Goal: Transaction & Acquisition: Download file/media

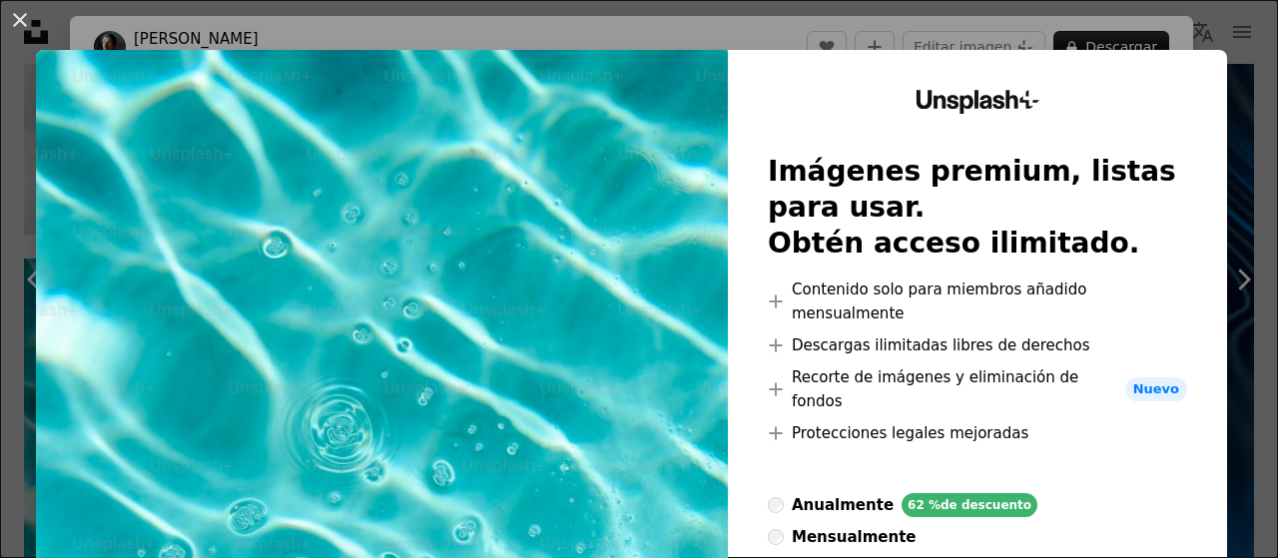
click at [1229, 54] on div "An X shape Unsplash+ Imágenes premium, listas para usar. Obtén acceso ilimitado…" at bounding box center [639, 279] width 1278 height 558
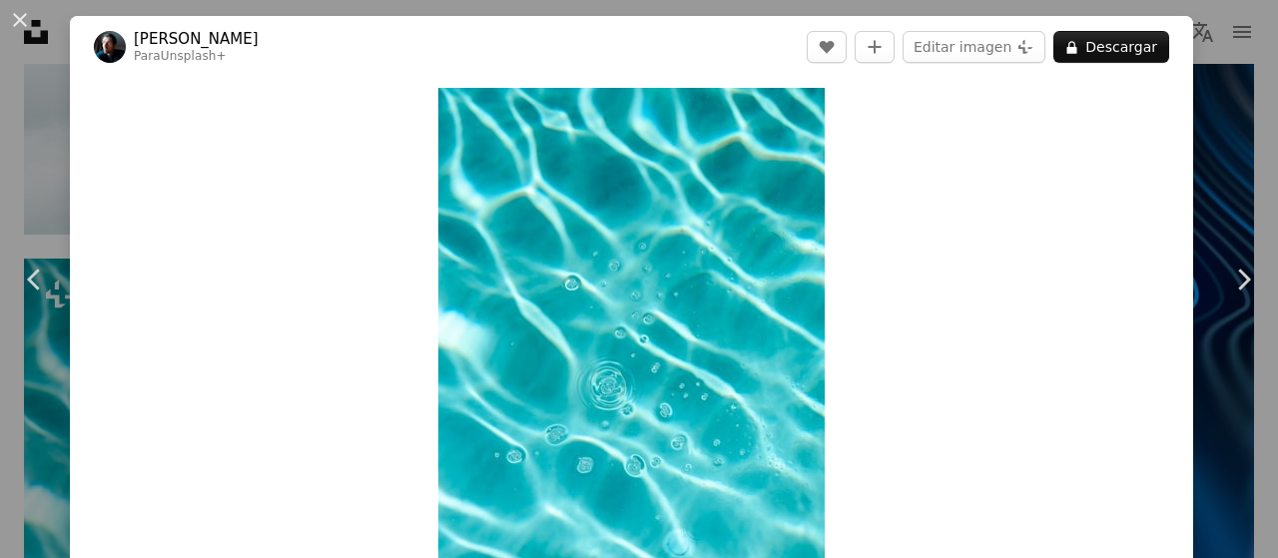
click at [1209, 104] on div "An X shape Chevron left Chevron right [PERSON_NAME] Para Unsplash+ A heart A pl…" at bounding box center [639, 279] width 1278 height 558
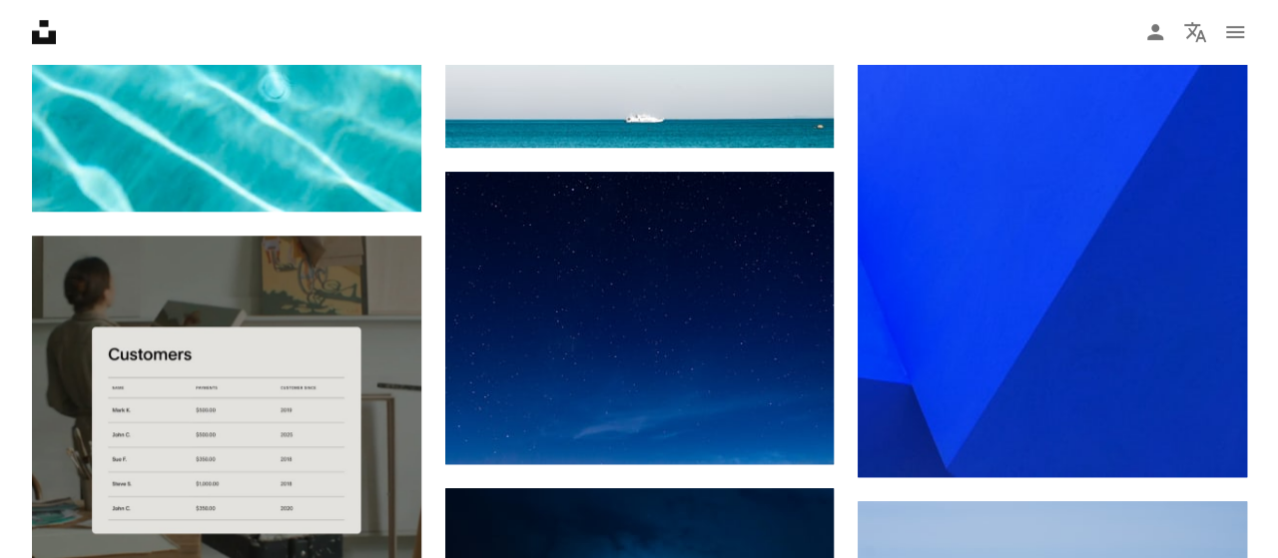
scroll to position [4522, 0]
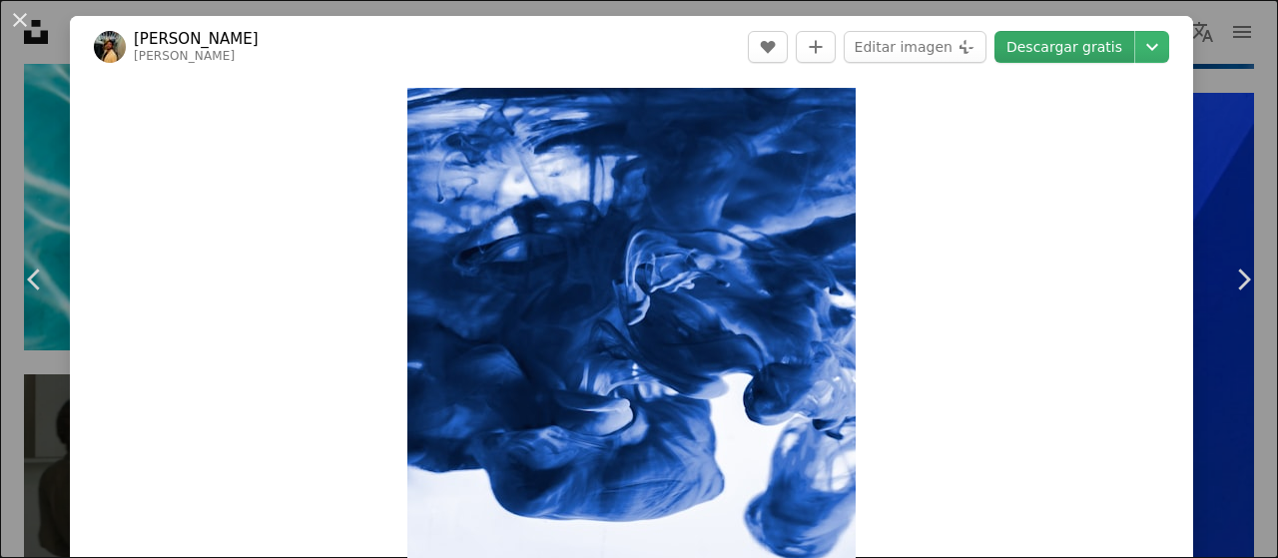
click at [1060, 51] on link "Descargar gratis" at bounding box center [1064, 47] width 140 height 32
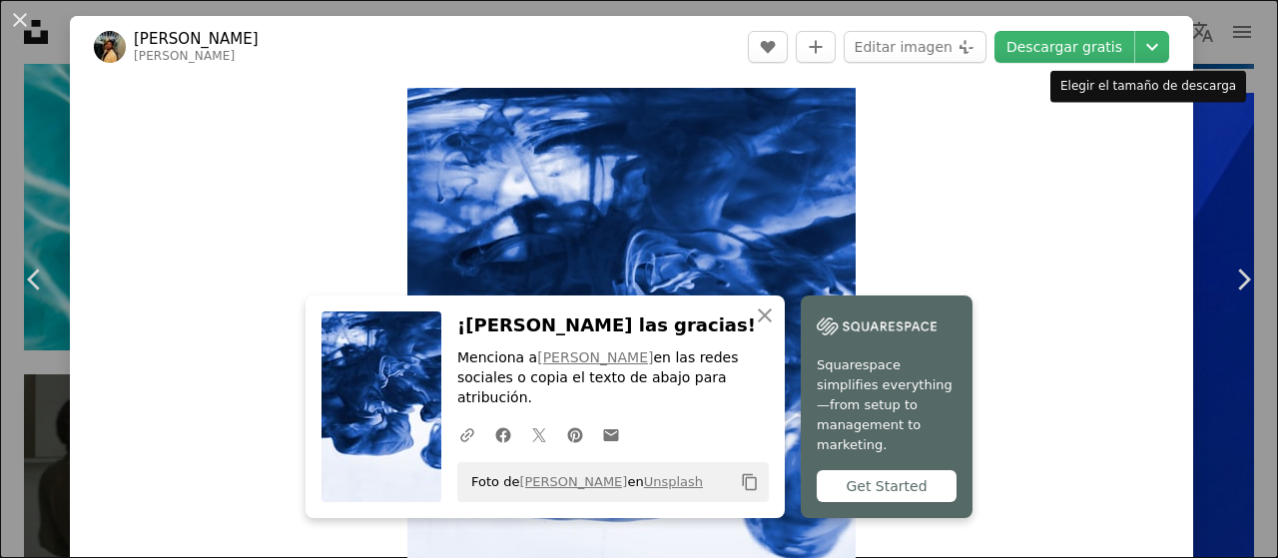
click at [1217, 88] on div "Elegir el tamaño de descarga" at bounding box center [1148, 87] width 196 height 32
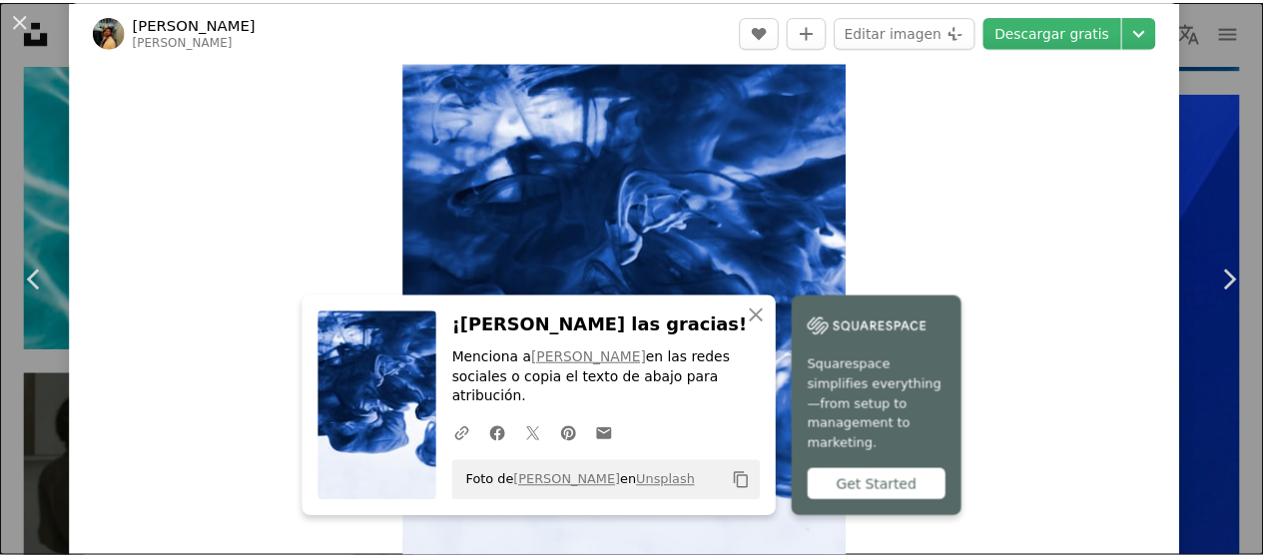
scroll to position [66, 0]
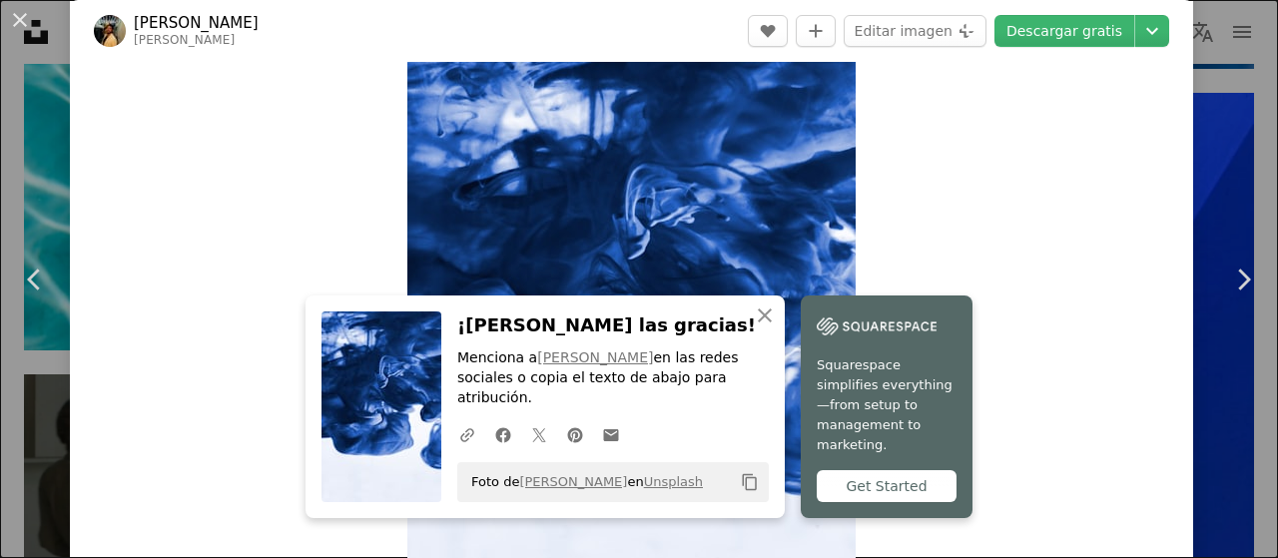
click at [1216, 153] on div "An X shape Chevron left Chevron right An X shape Cerrar ¡[PERSON_NAME] las grac…" at bounding box center [639, 279] width 1278 height 558
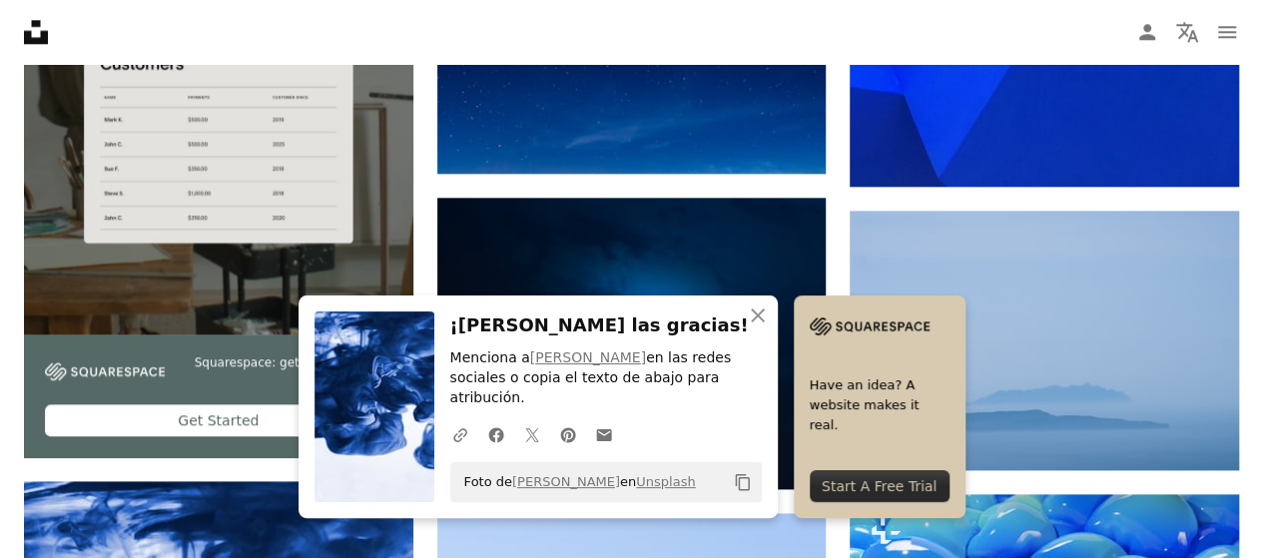
scroll to position [4954, 0]
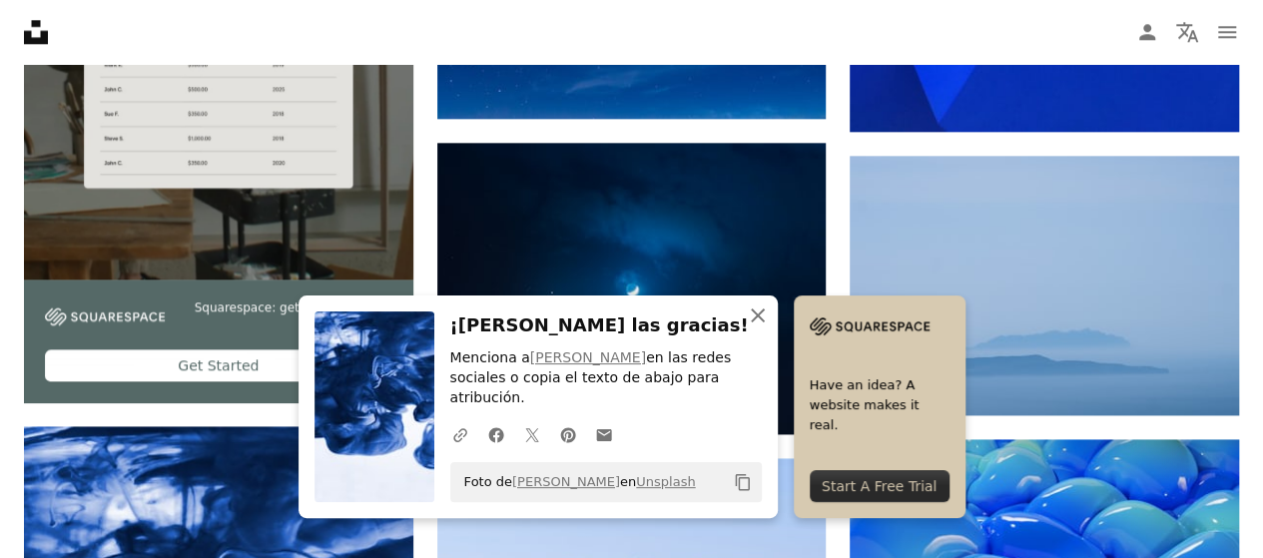
click at [770, 327] on icon "An X shape" at bounding box center [758, 315] width 24 height 24
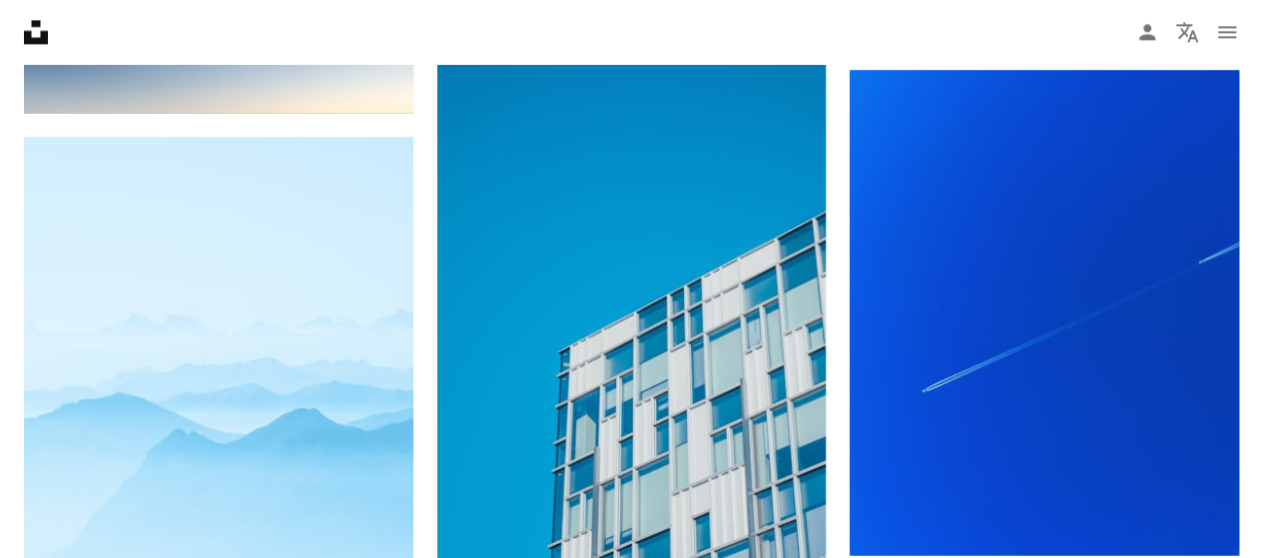
scroll to position [12920, 0]
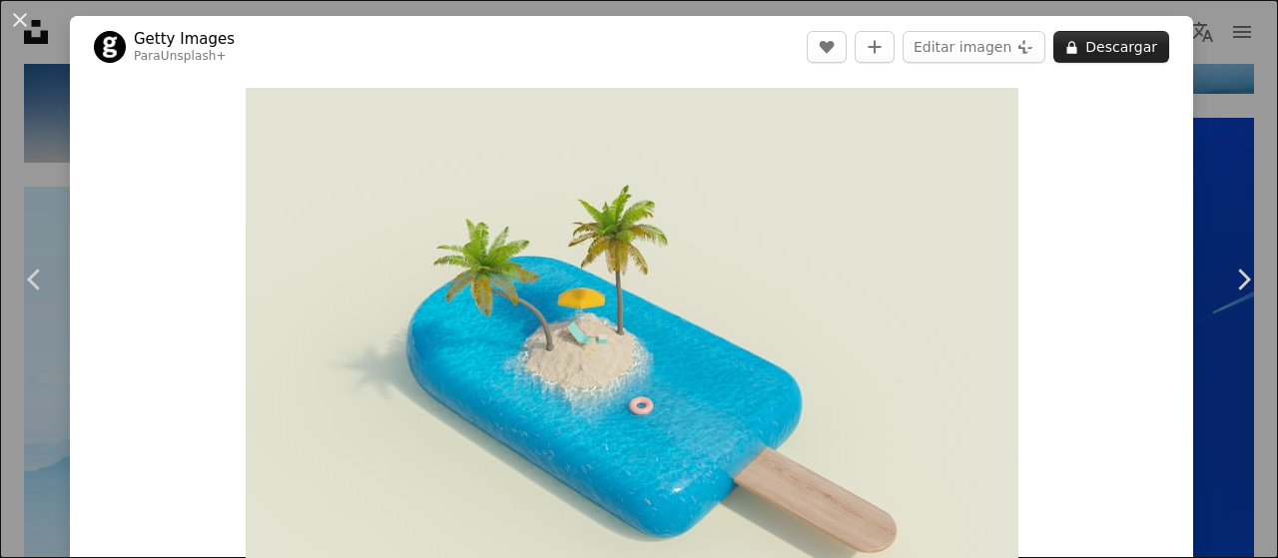
click at [1086, 49] on button "A lock Descargar" at bounding box center [1111, 47] width 116 height 32
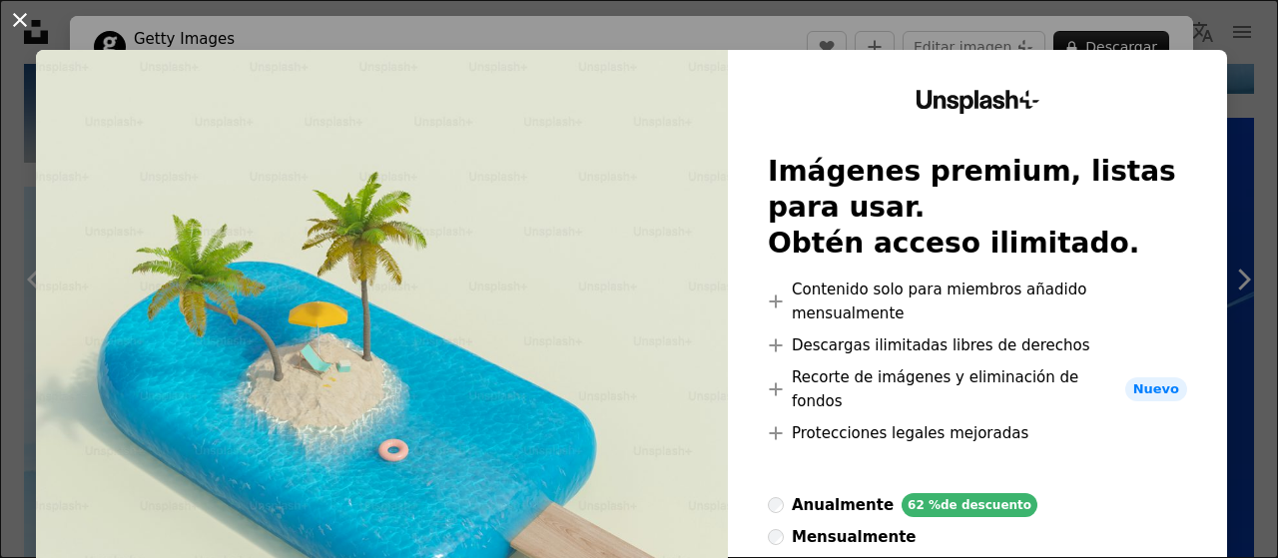
click at [14, 15] on button "An X shape" at bounding box center [20, 20] width 24 height 24
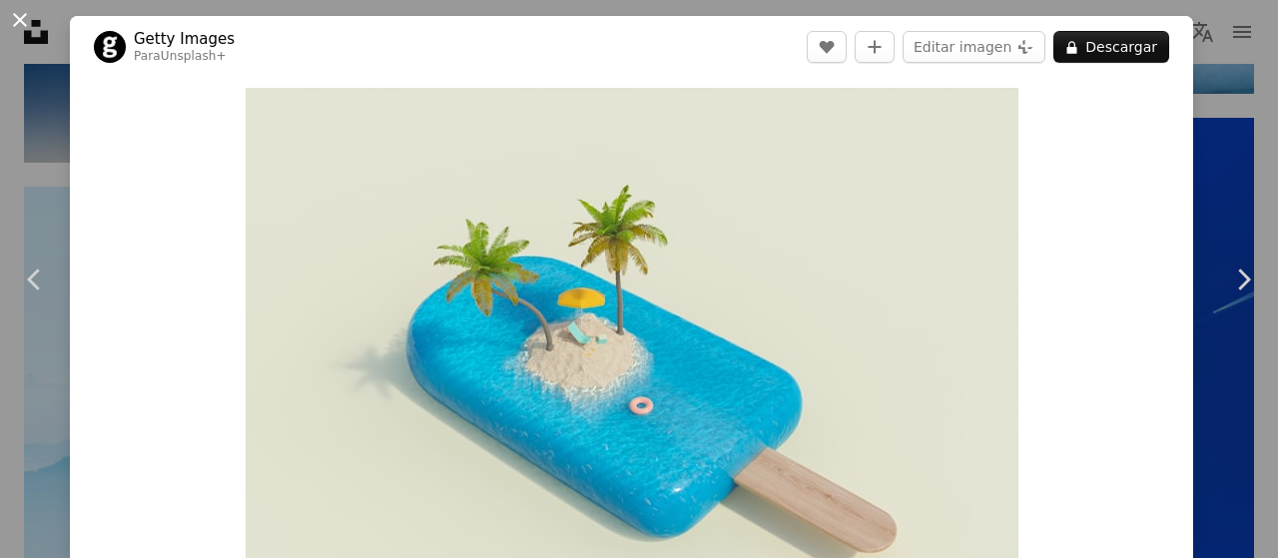
click at [18, 25] on button "An X shape" at bounding box center [20, 20] width 24 height 24
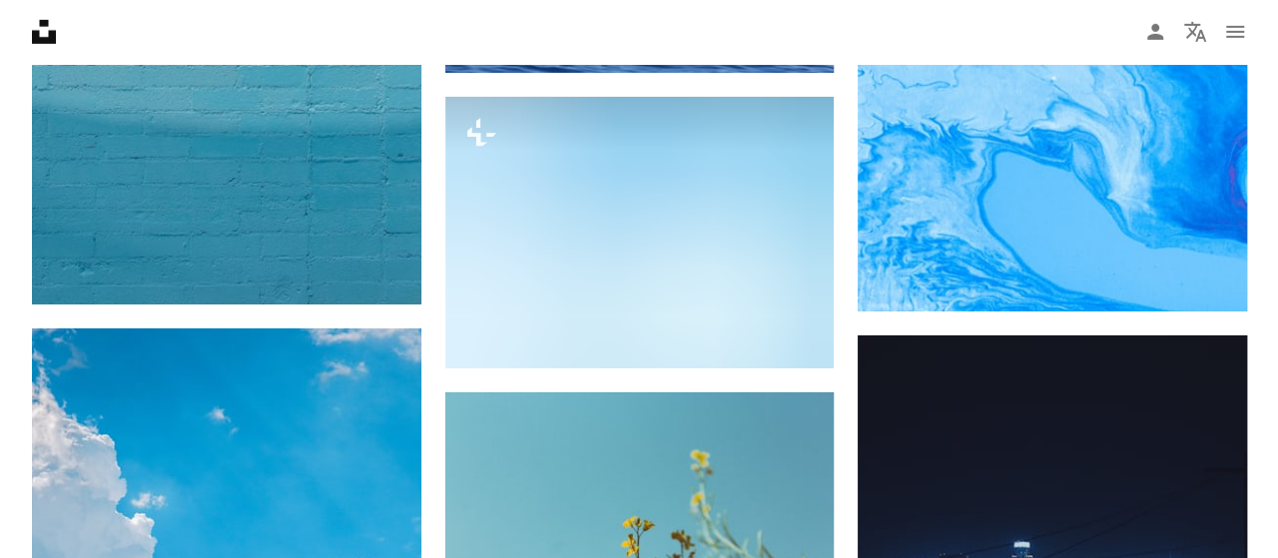
scroll to position [14596, 0]
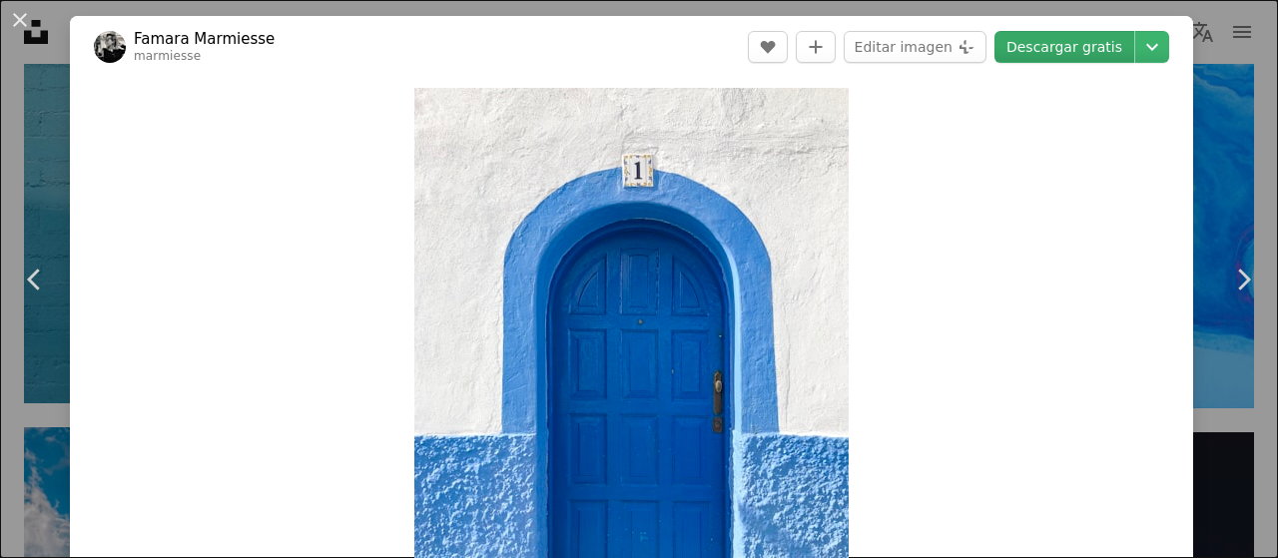
click at [1057, 45] on link "Descargar gratis" at bounding box center [1064, 47] width 140 height 32
